Goal: Complete application form

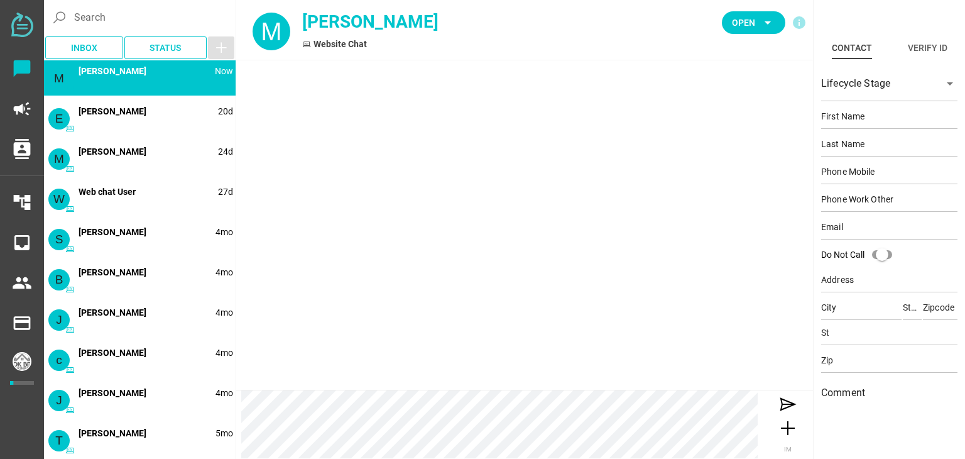
type input "[PERSON_NAME]"
type input "15755461931"
type input "[EMAIL_ADDRESS][DOMAIN_NAME]"
type input "[PERSON_NAME]"
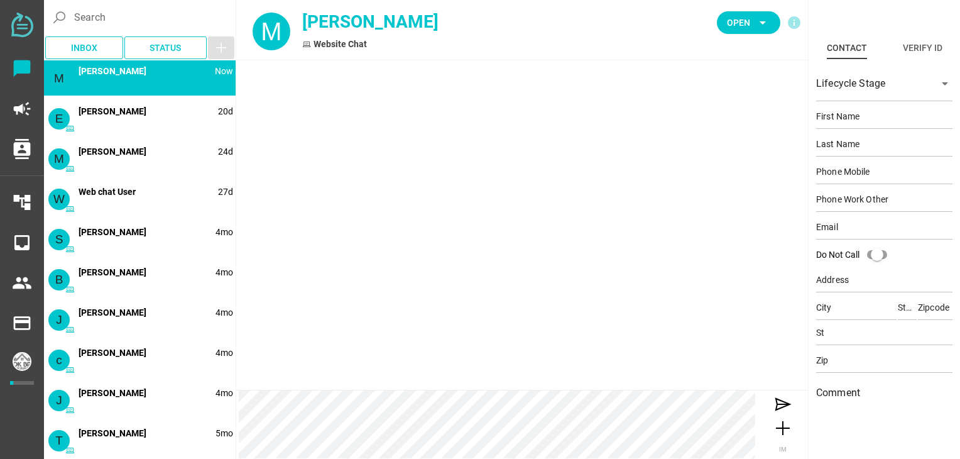
type input "[PERSON_NAME]"
type input "15755461931"
type input "[EMAIL_ADDRESS][DOMAIN_NAME]"
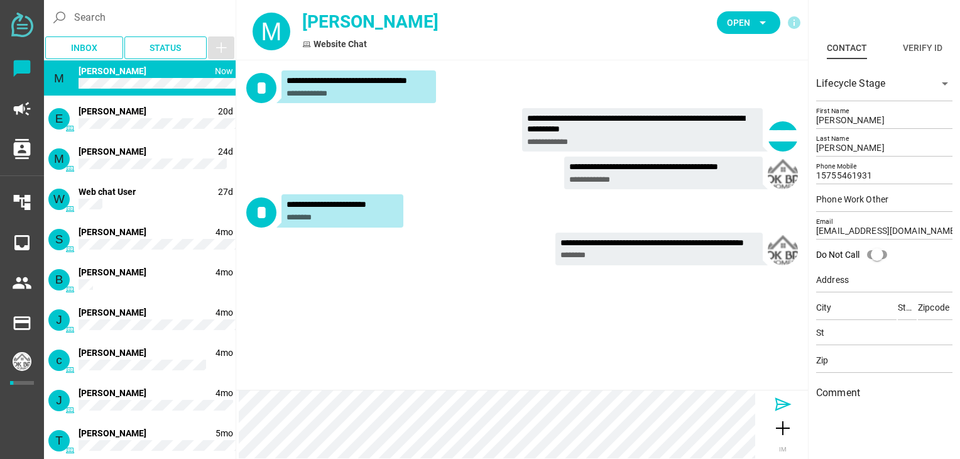
click at [781, 397] on icon at bounding box center [783, 404] width 20 height 20
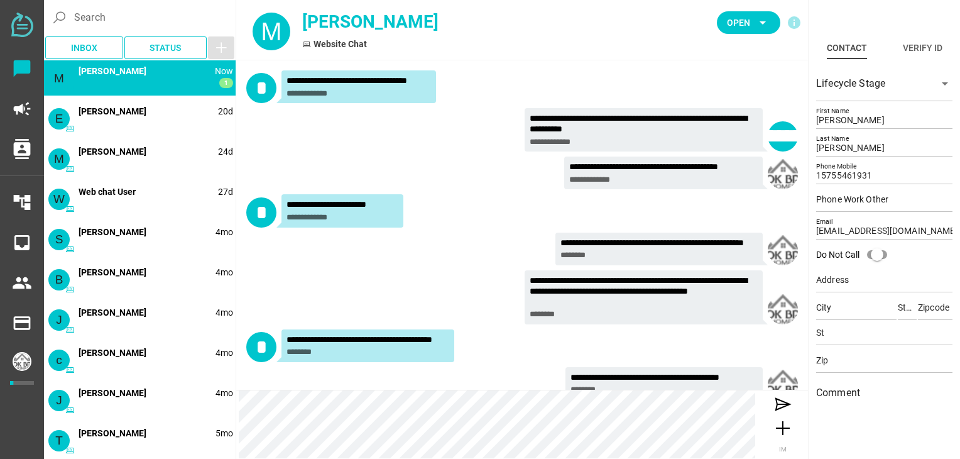
scroll to position [26, 0]
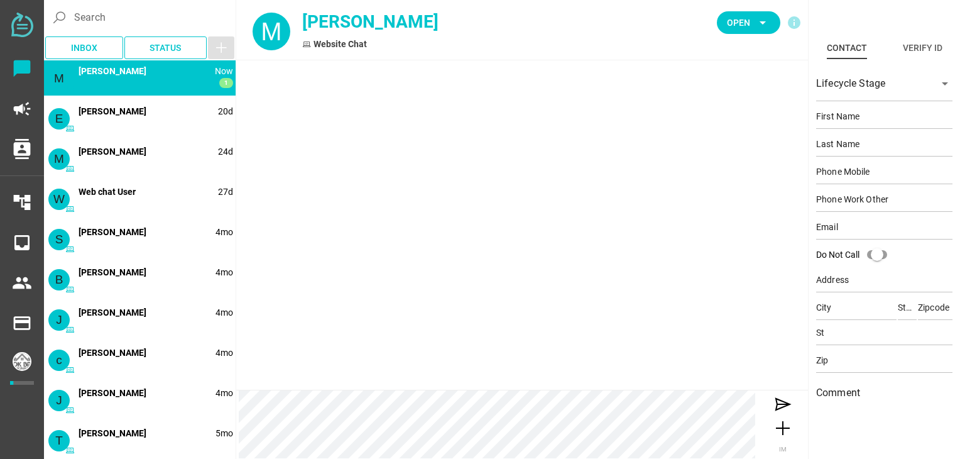
type input "[PERSON_NAME]"
type input "15755461931"
type input "[EMAIL_ADDRESS][DOMAIN_NAME]"
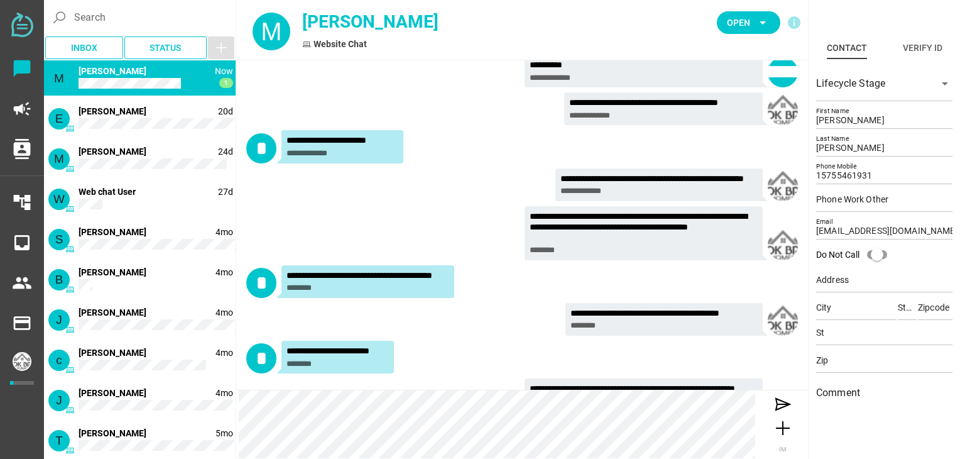
scroll to position [112, 0]
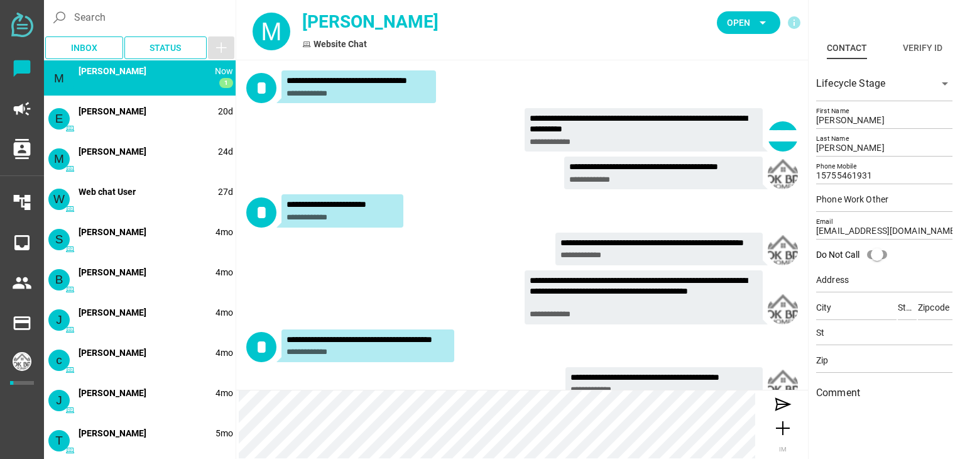
scroll to position [226, 0]
